Goal: Find specific page/section: Find specific page/section

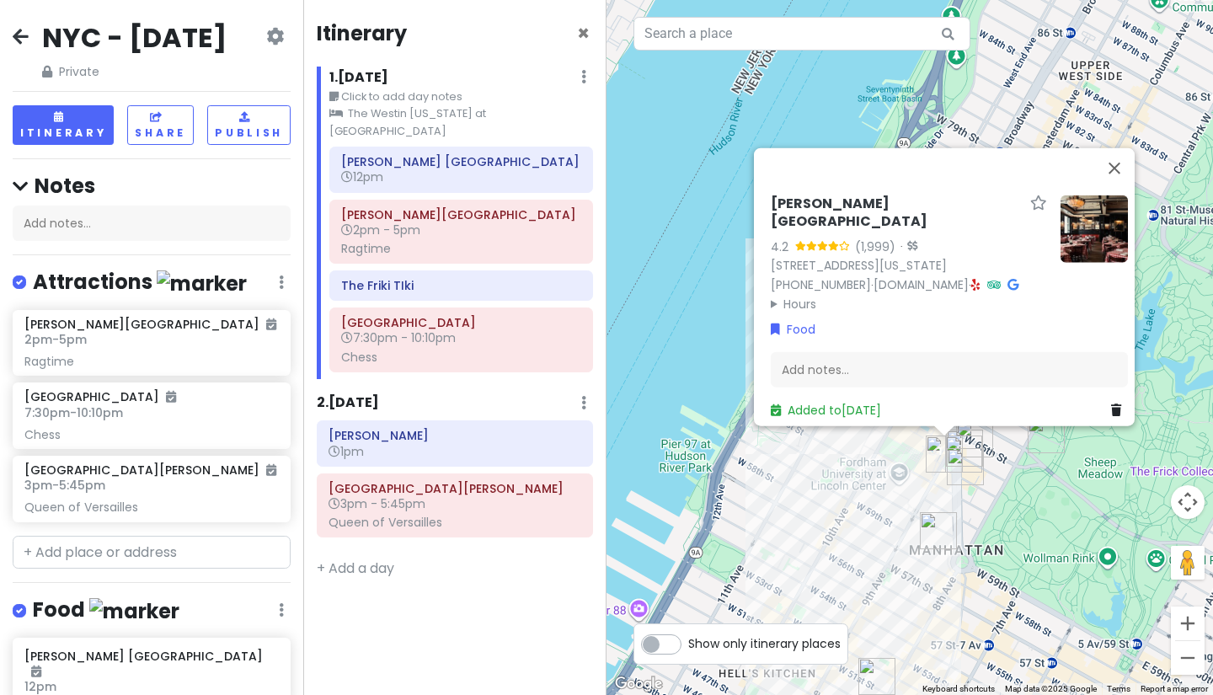
click at [15, 37] on icon at bounding box center [21, 35] width 16 height 13
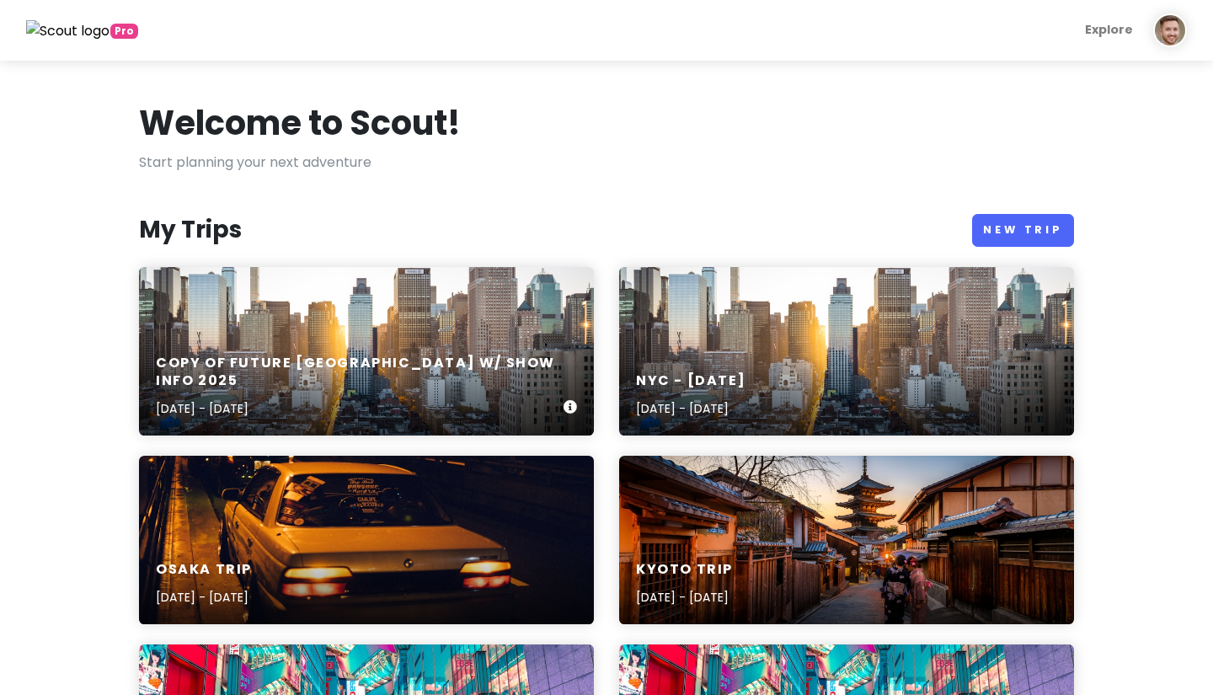
click at [335, 299] on div "Copy of Future [GEOGRAPHIC_DATA] w/ Show Info [DATE], 2025 - [DATE]" at bounding box center [366, 351] width 455 height 169
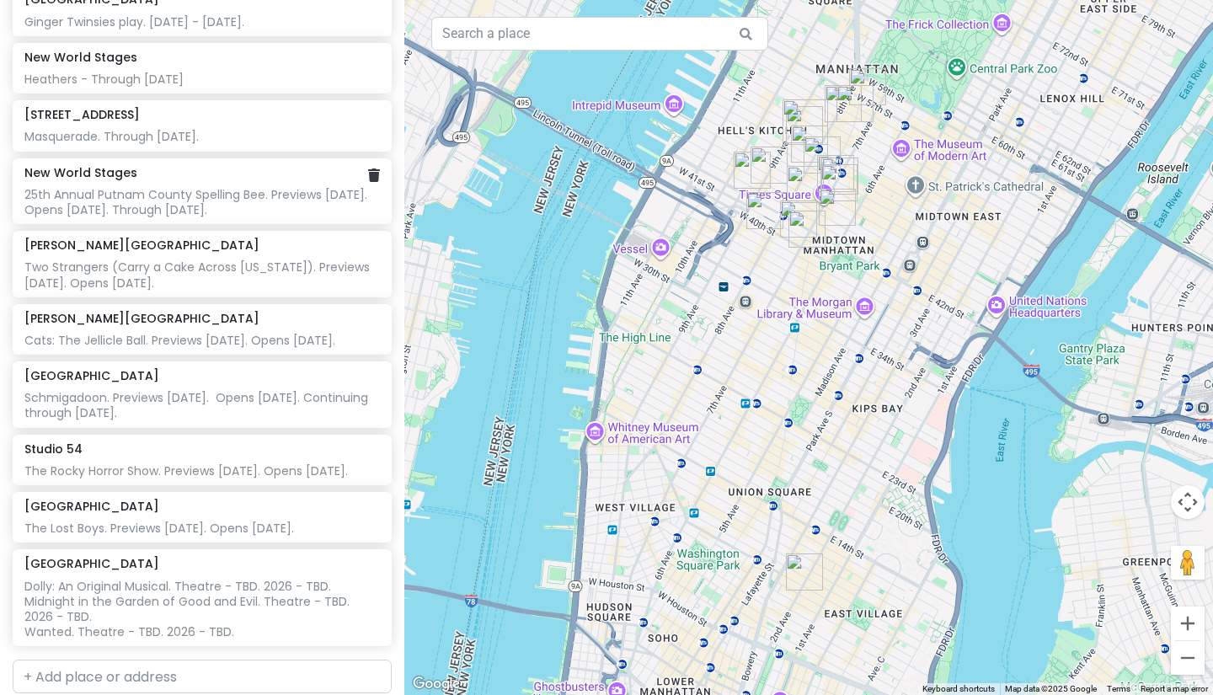
scroll to position [382, 0]
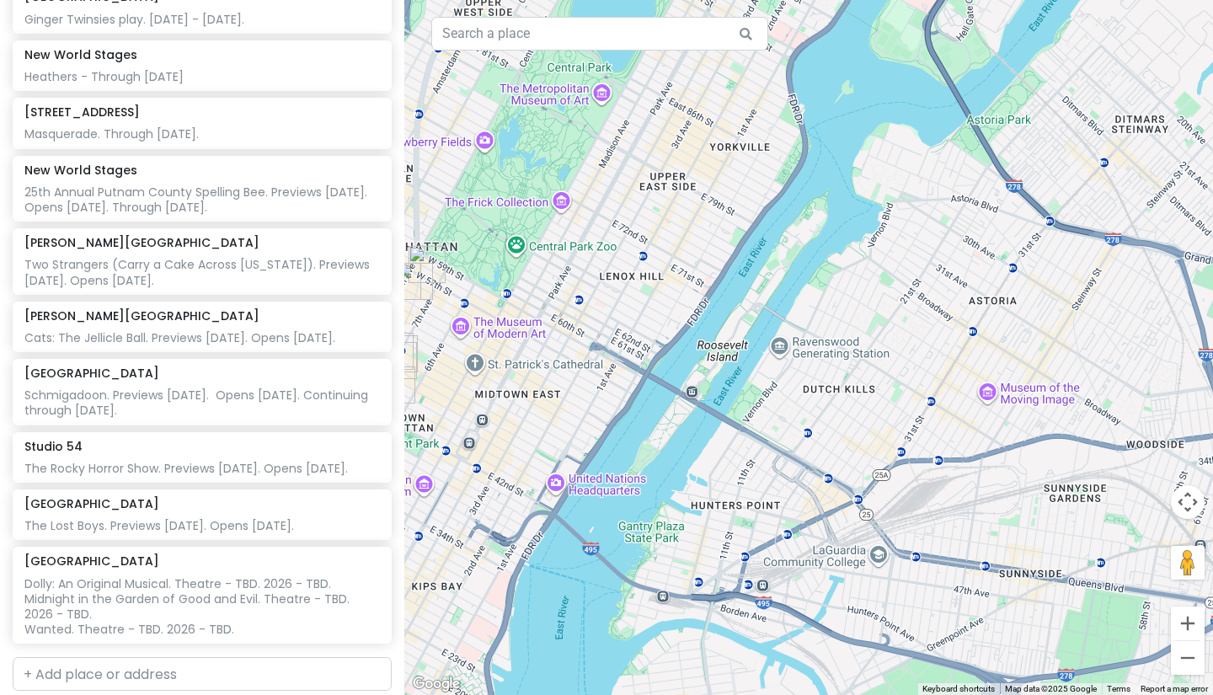
drag, startPoint x: 1109, startPoint y: 487, endPoint x: 668, endPoint y: 665, distance: 475.2
click at [668, 665] on div at bounding box center [808, 347] width 809 height 695
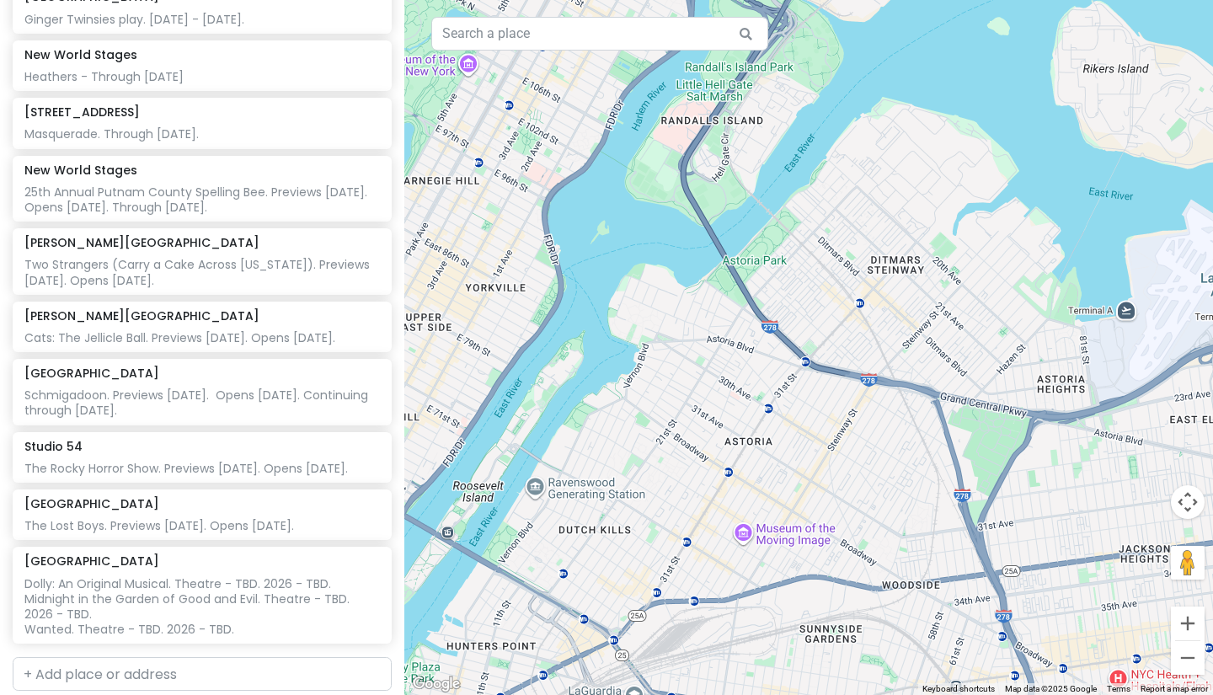
drag, startPoint x: 930, startPoint y: 430, endPoint x: 692, endPoint y: 559, distance: 271.5
click at [692, 559] on div at bounding box center [808, 347] width 809 height 695
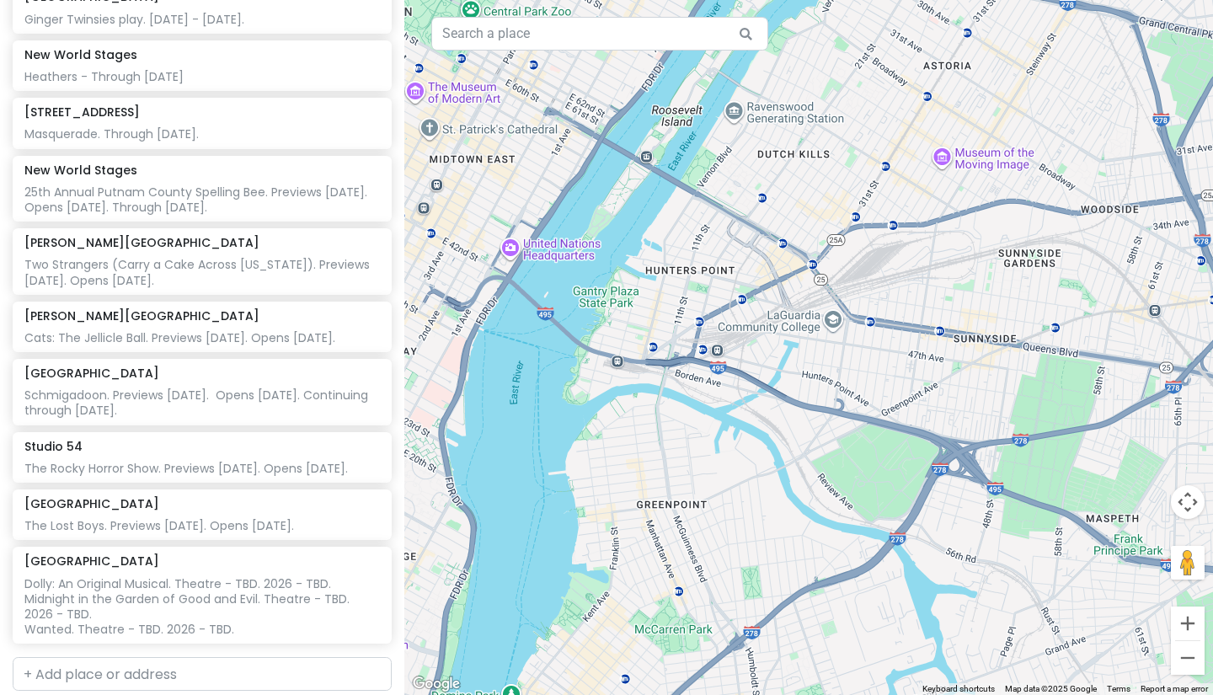
drag, startPoint x: 926, startPoint y: 580, endPoint x: 1177, endPoint y: 207, distance: 449.2
click at [1177, 207] on div at bounding box center [808, 347] width 809 height 695
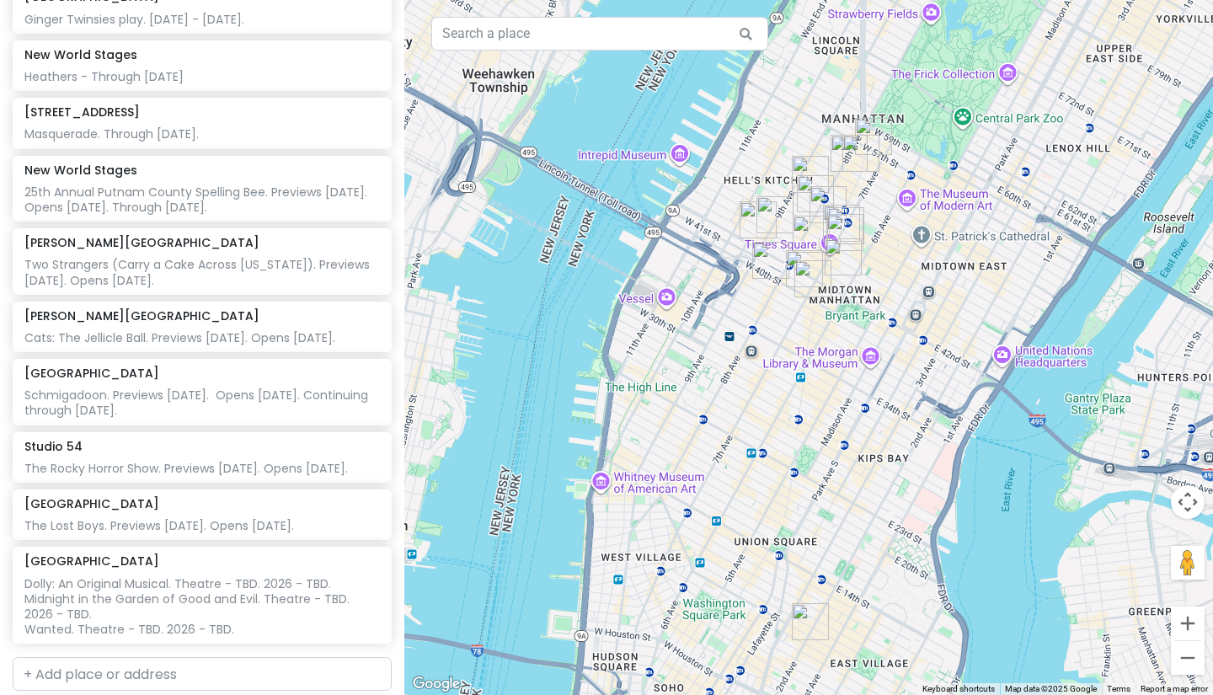
drag, startPoint x: 688, startPoint y: 381, endPoint x: 956, endPoint y: 496, distance: 291.0
click at [959, 499] on div at bounding box center [808, 347] width 809 height 695
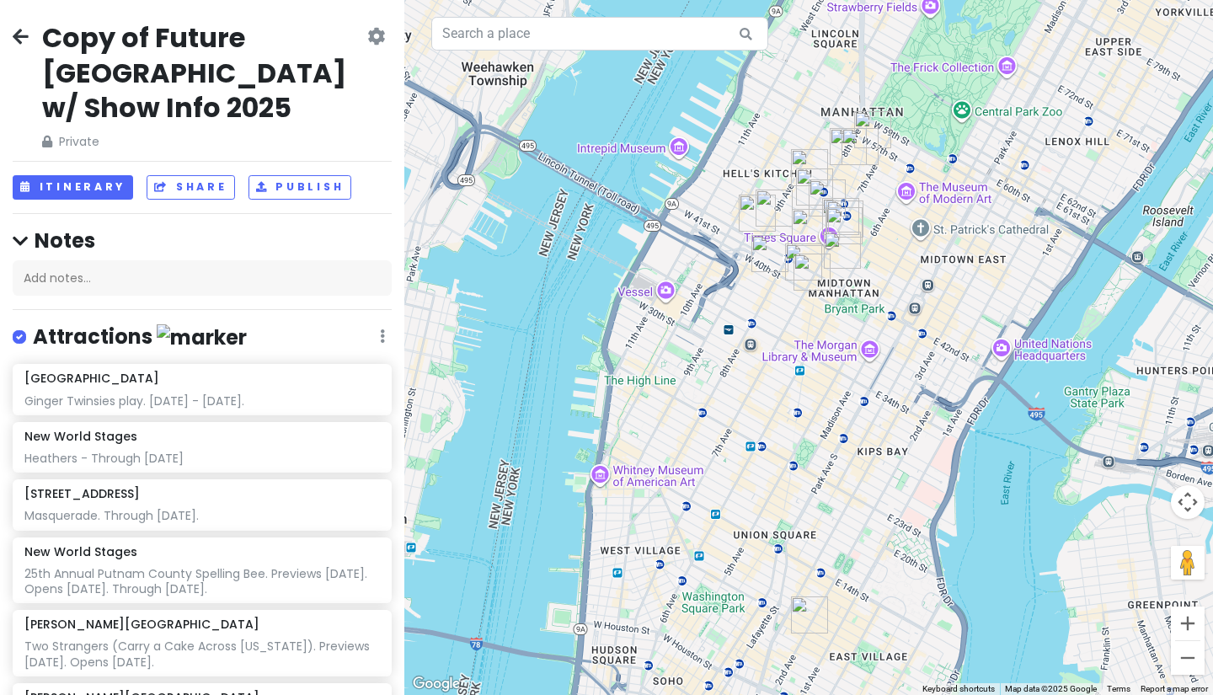
scroll to position [0, 0]
click at [15, 42] on icon at bounding box center [21, 35] width 16 height 13
